Goal: Information Seeking & Learning: Learn about a topic

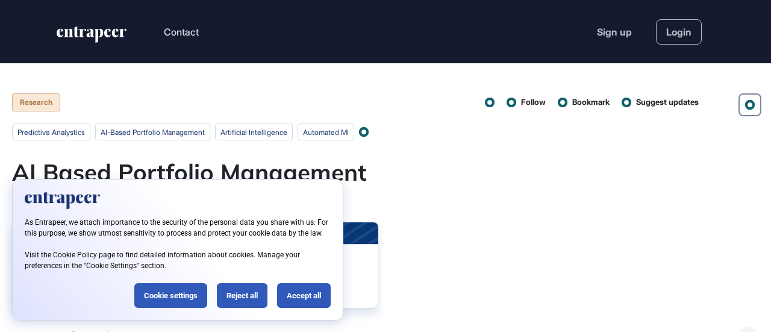
scroll to position [1, 1]
click at [299, 296] on div "Accept all" at bounding box center [304, 295] width 54 height 25
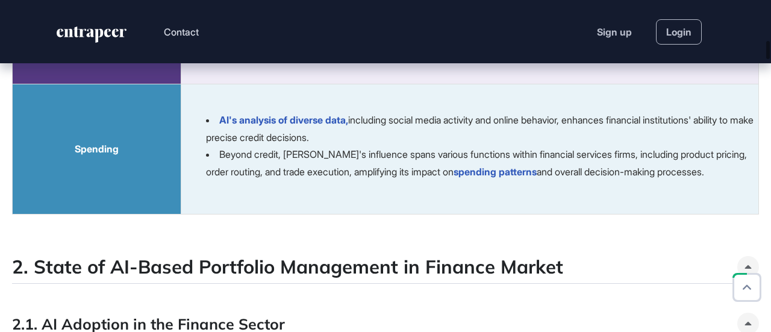
scroll to position [6177, 0]
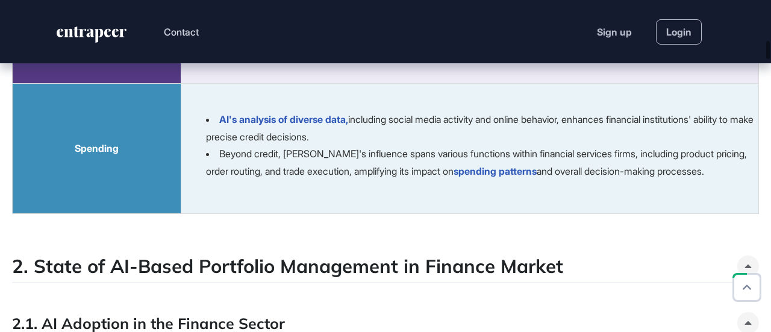
click at [447, 51] on li "Additionally, AI-powered tools automate data collection, identify patterns in u…" at bounding box center [482, 33] width 552 height 35
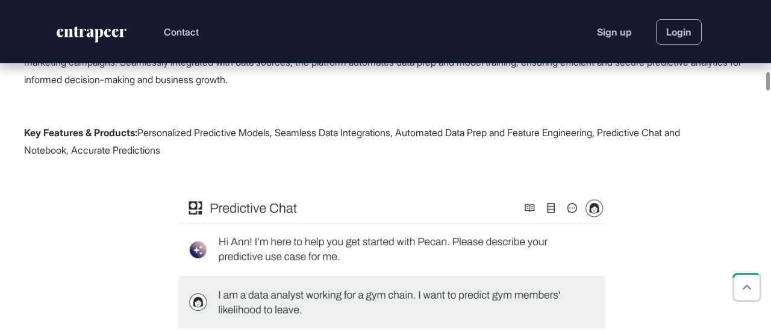
scroll to position [11045, 0]
